Goal: Task Accomplishment & Management: Complete application form

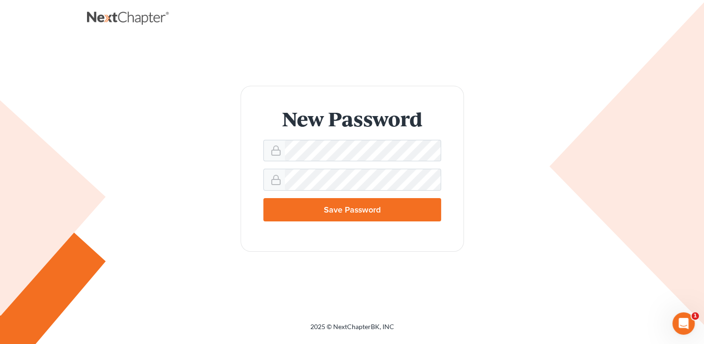
click at [363, 213] on input "Save Password" at bounding box center [352, 209] width 178 height 23
type input "Thinking..."
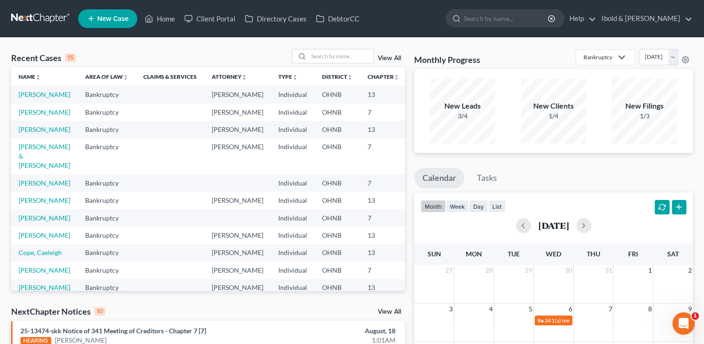
click at [117, 16] on span "New Case" at bounding box center [112, 18] width 31 height 7
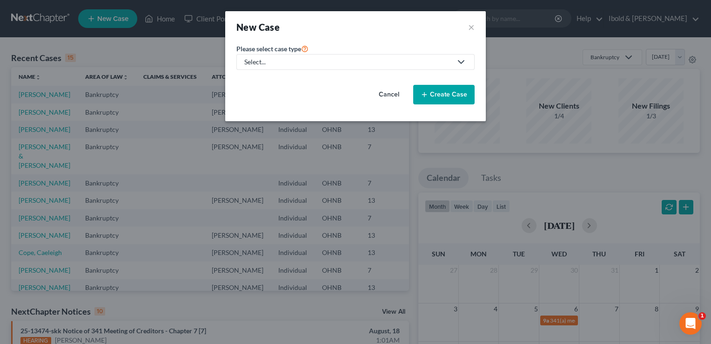
click at [283, 67] on link "Select..." at bounding box center [355, 62] width 238 height 16
click at [267, 84] on div "Bankruptcy" at bounding box center [262, 79] width 34 height 9
select select "61"
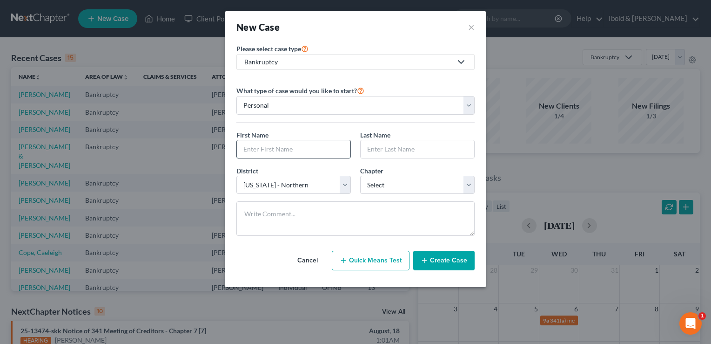
click at [263, 150] on input "text" at bounding box center [294, 149] width 114 height 18
type input "[PERSON_NAME]"
click at [395, 150] on input "text" at bounding box center [418, 149] width 114 height 18
type input "Yu"
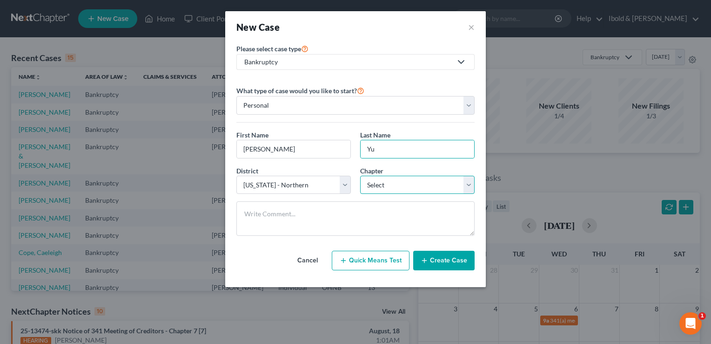
click at [398, 182] on select "Select 7 11 12 13" at bounding box center [417, 184] width 115 height 19
select select "0"
click at [360, 175] on select "Select 7 11 12 13" at bounding box center [417, 184] width 115 height 19
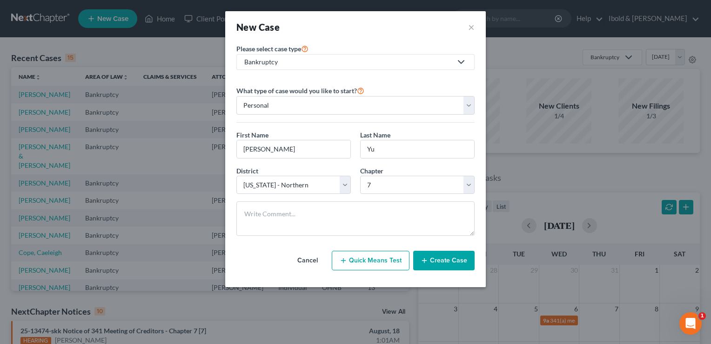
click at [446, 261] on button "Create Case" at bounding box center [443, 260] width 61 height 20
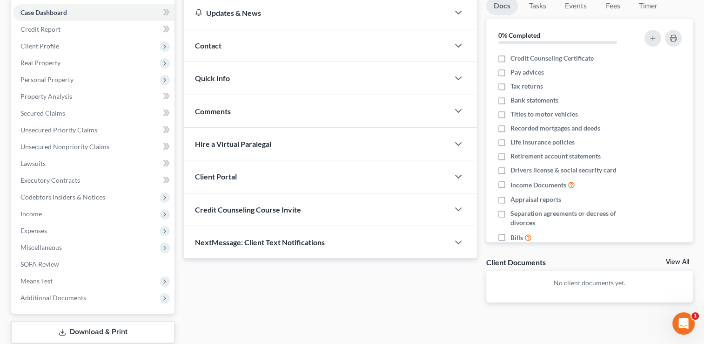
scroll to position [93, 0]
click at [256, 178] on div "Client Portal" at bounding box center [316, 176] width 265 height 32
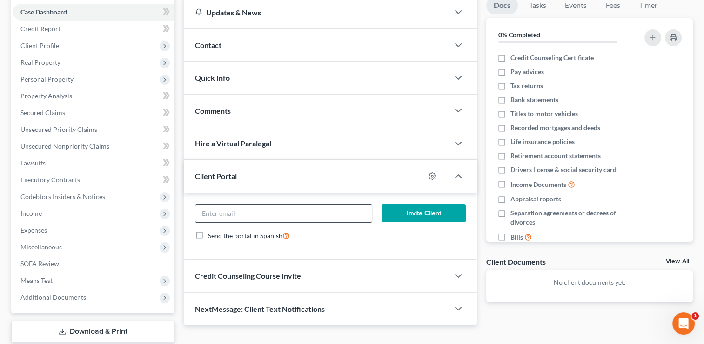
click at [257, 215] on input "email" at bounding box center [284, 213] width 176 height 18
type input "s"
click at [384, 148] on div "Hire a Virtual Paralegal" at bounding box center [316, 143] width 265 height 32
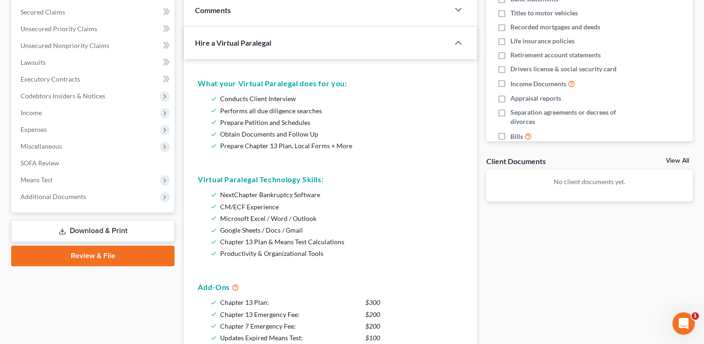
scroll to position [186, 0]
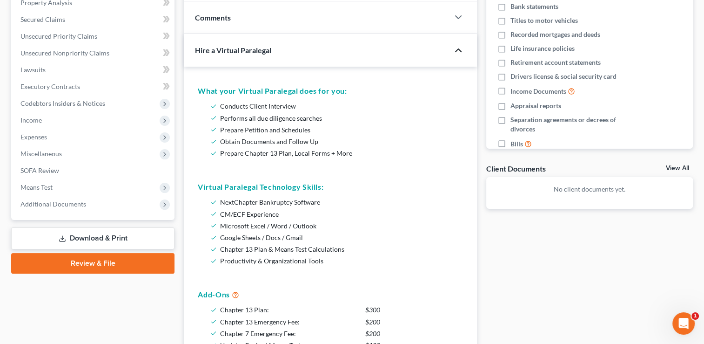
click at [456, 53] on icon "button" at bounding box center [458, 50] width 11 height 11
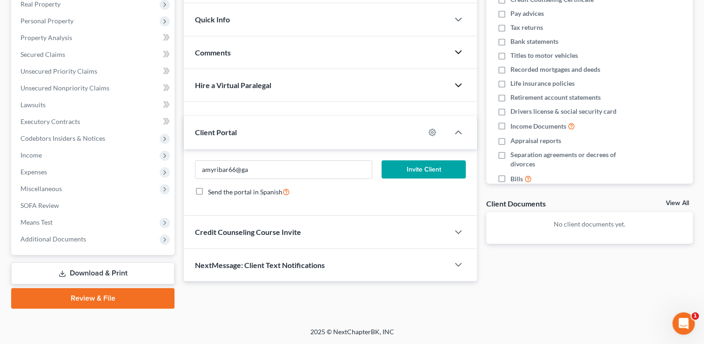
scroll to position [150, 0]
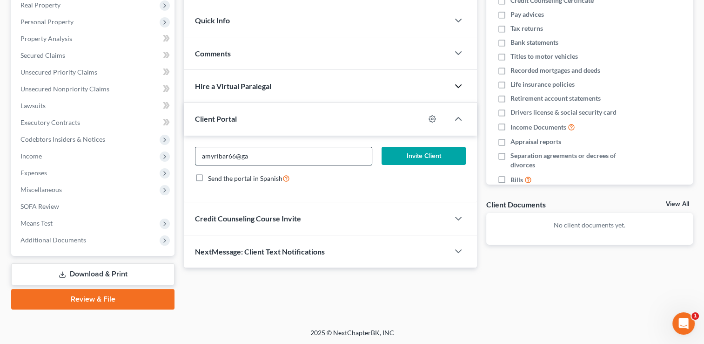
click at [272, 159] on input "amyribar66@ga" at bounding box center [284, 156] width 176 height 18
type input "[EMAIL_ADDRESS][DOMAIN_NAME]"
click at [417, 155] on button "Invite Client" at bounding box center [424, 156] width 84 height 19
